Goal: Task Accomplishment & Management: Use online tool/utility

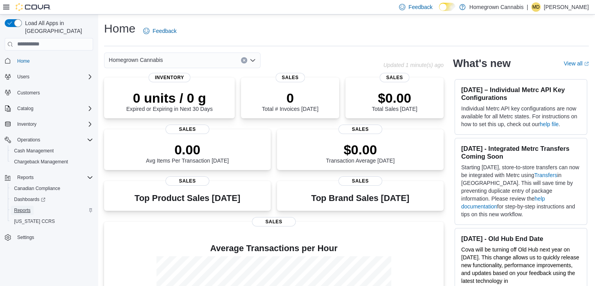
click at [27, 207] on span "Reports" at bounding box center [22, 210] width 16 height 6
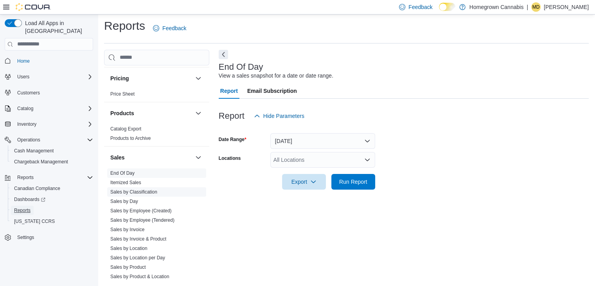
scroll to position [523, 0]
click at [163, 170] on span "End Of Day" at bounding box center [156, 174] width 99 height 9
click at [365, 141] on button "[DATE]" at bounding box center [322, 141] width 105 height 16
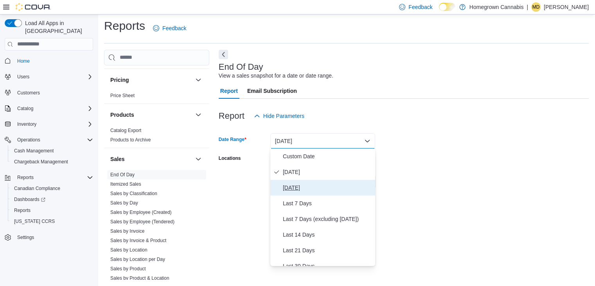
click at [307, 188] on span "[DATE]" at bounding box center [327, 187] width 89 height 9
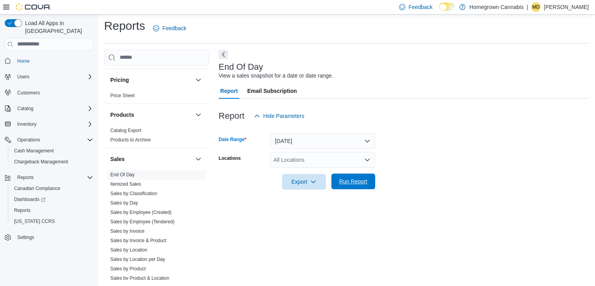
click at [354, 180] on span "Run Report" at bounding box center [353, 181] width 28 height 8
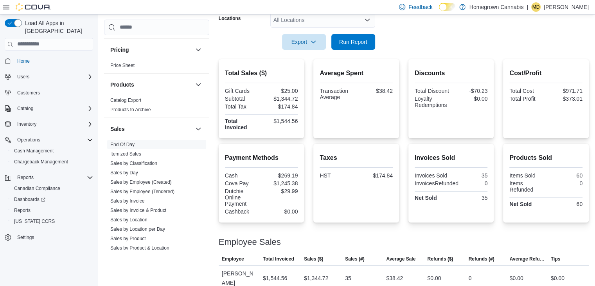
scroll to position [153, 0]
